Goal: Information Seeking & Learning: Learn about a topic

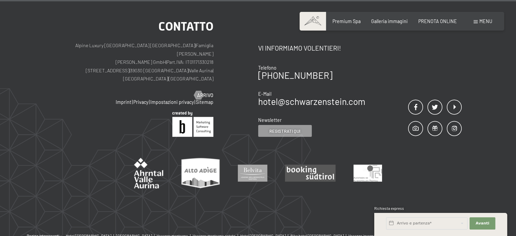
scroll to position [4737, 0]
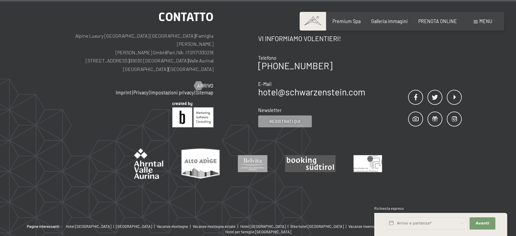
click at [484, 20] on span "Menu" at bounding box center [485, 21] width 13 height 6
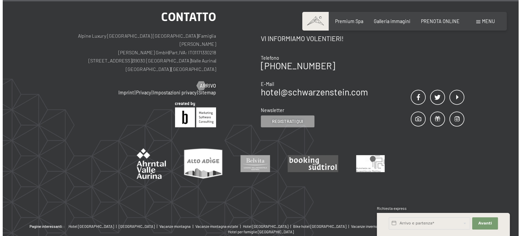
scroll to position [4758, 0]
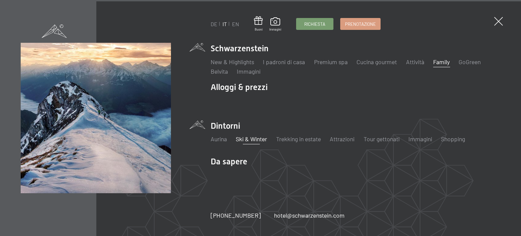
click at [252, 142] on link "Ski & Winter" at bounding box center [251, 138] width 31 height 7
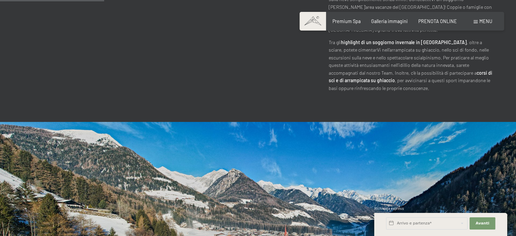
scroll to position [552, 0]
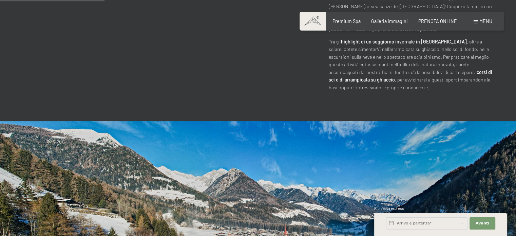
click at [258, 179] on div at bounding box center [387, 231] width 258 height 221
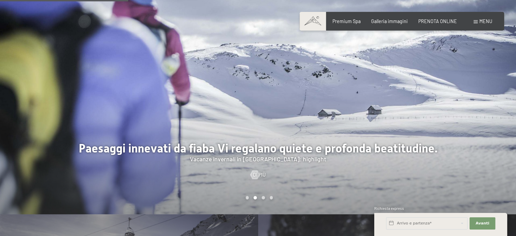
scroll to position [681, 0]
click at [316, 130] on div at bounding box center [387, 103] width 258 height 221
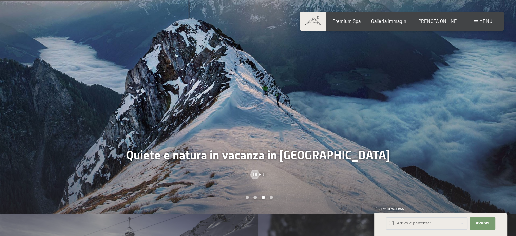
click at [316, 130] on div at bounding box center [387, 103] width 258 height 221
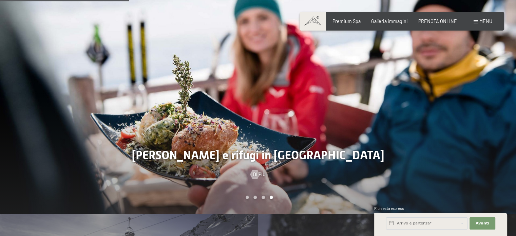
click at [316, 130] on div at bounding box center [387, 103] width 258 height 221
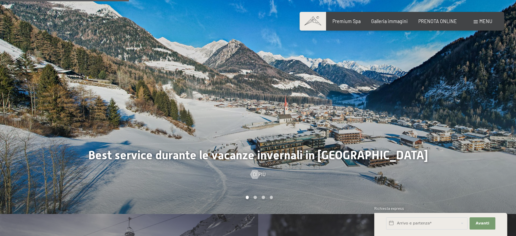
click at [256, 192] on div at bounding box center [129, 103] width 258 height 221
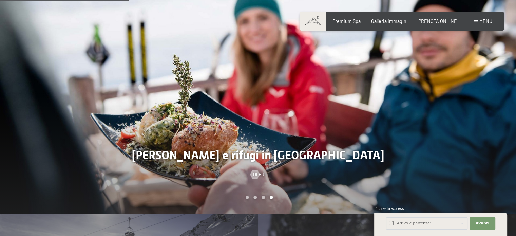
click at [256, 192] on div at bounding box center [129, 103] width 258 height 221
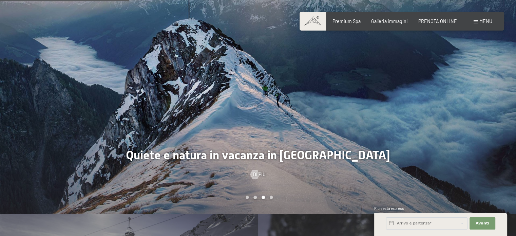
click at [256, 192] on div at bounding box center [129, 103] width 258 height 221
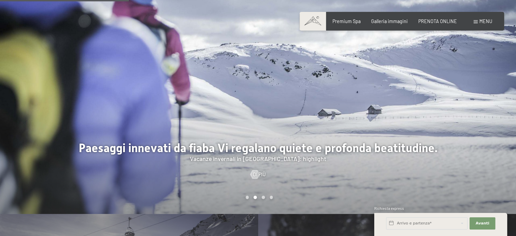
click at [256, 192] on div at bounding box center [129, 103] width 258 height 221
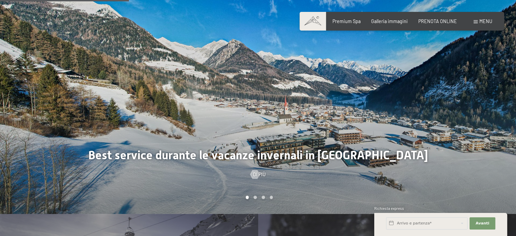
click at [256, 192] on div at bounding box center [129, 103] width 258 height 221
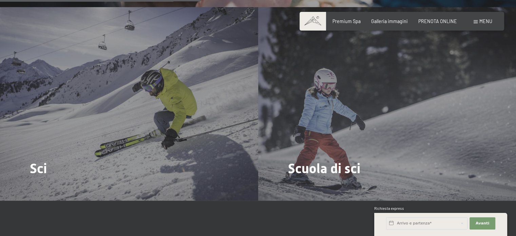
scroll to position [890, 0]
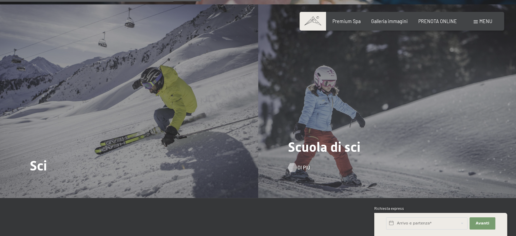
click at [300, 164] on span "Di più" at bounding box center [304, 167] width 13 height 7
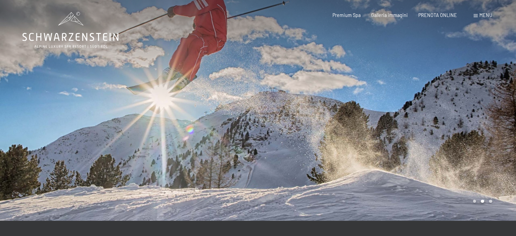
click at [486, 15] on span "Menu" at bounding box center [485, 15] width 13 height 6
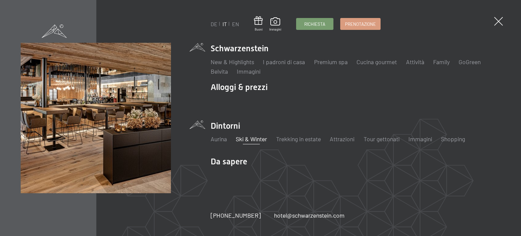
click at [251, 49] on li "Schwarzenstein New & Highlights I padroni di casa Premium spa Cucina gourmet At…" at bounding box center [356, 59] width 290 height 33
